Goal: Find specific page/section: Find specific page/section

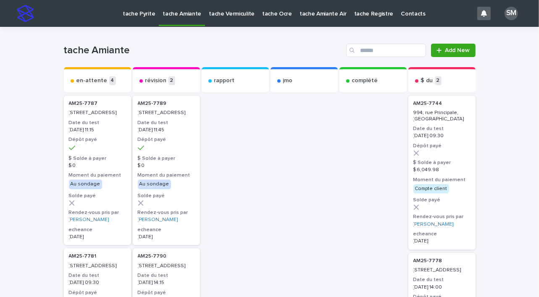
drag, startPoint x: 394, startPoint y: 3, endPoint x: 228, endPoint y: 35, distance: 168.7
click at [228, 35] on div "tache Amiante Add New" at bounding box center [270, 47] width 412 height 40
drag, startPoint x: 424, startPoint y: 0, endPoint x: 234, endPoint y: 152, distance: 242.8
click at [317, 13] on p "tache Amiante Air" at bounding box center [323, 9] width 47 height 18
